Goal: Check status: Check status

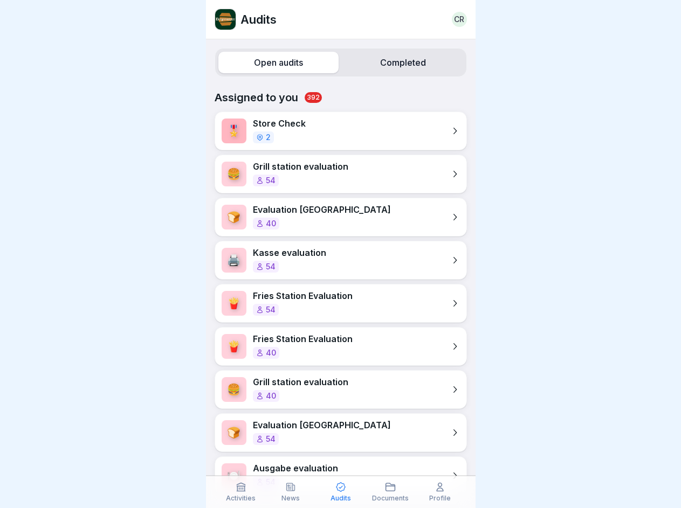
click at [276, 63] on label "Open audits" at bounding box center [278, 63] width 120 height 22
click at [396, 63] on label "Completed" at bounding box center [403, 63] width 120 height 22
click at [241, 492] on icon at bounding box center [240, 487] width 11 height 11
click at [290, 492] on icon at bounding box center [290, 487] width 11 height 11
click at [340, 492] on icon at bounding box center [340, 487] width 11 height 11
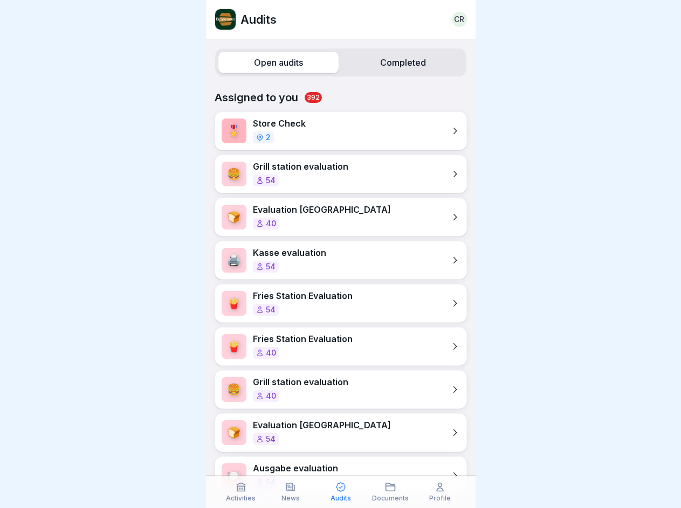
click at [390, 492] on icon at bounding box center [390, 487] width 11 height 11
click at [440, 492] on icon at bounding box center [439, 487] width 11 height 11
